Goal: Information Seeking & Learning: Find specific fact

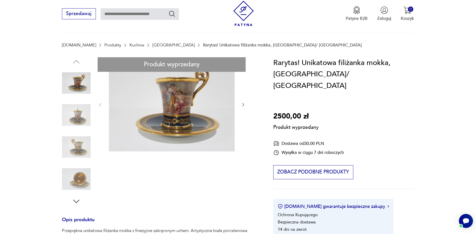
scroll to position [75, 0]
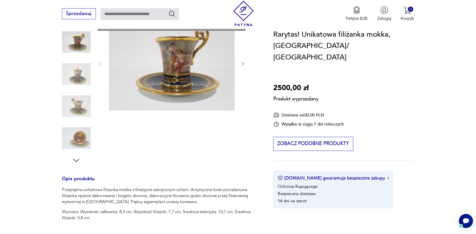
click at [75, 160] on div "Produkt wyprzedany Opis produktu Przepiękna unikatowa filiżanka mokka z finezyj…" at bounding box center [160, 194] width 197 height 357
click at [76, 162] on div "Produkt wyprzedany Opis produktu Przepiękna unikatowa filiżanka mokka z finezyj…" at bounding box center [160, 194] width 197 height 357
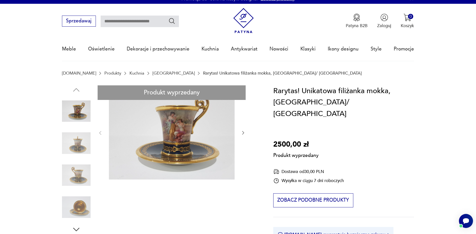
scroll to position [0, 0]
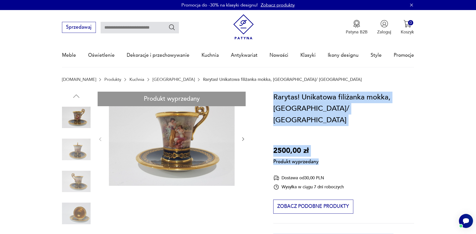
drag, startPoint x: 320, startPoint y: 151, endPoint x: 272, endPoint y: 98, distance: 71.4
drag, startPoint x: 272, startPoint y: 98, endPoint x: 291, endPoint y: 103, distance: 19.1
copy div "Rarytas! Unikatowa filiżanka mokka, [GEOGRAPHIC_DATA]/ [GEOGRAPHIC_DATA] 2500,0…"
drag, startPoint x: 443, startPoint y: 87, endPoint x: 428, endPoint y: 84, distance: 15.3
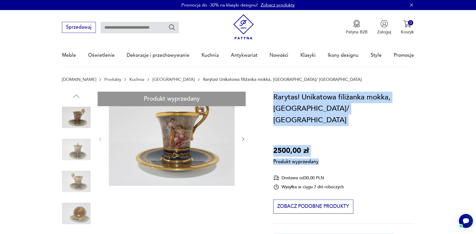
click at [443, 87] on section "[DOMAIN_NAME] Produkty Kuchnia Filiżanki Rarytas! Unikatowa filiżanka mokka, [G…" at bounding box center [238, 84] width 476 height 15
